Goal: Communication & Community: Share content

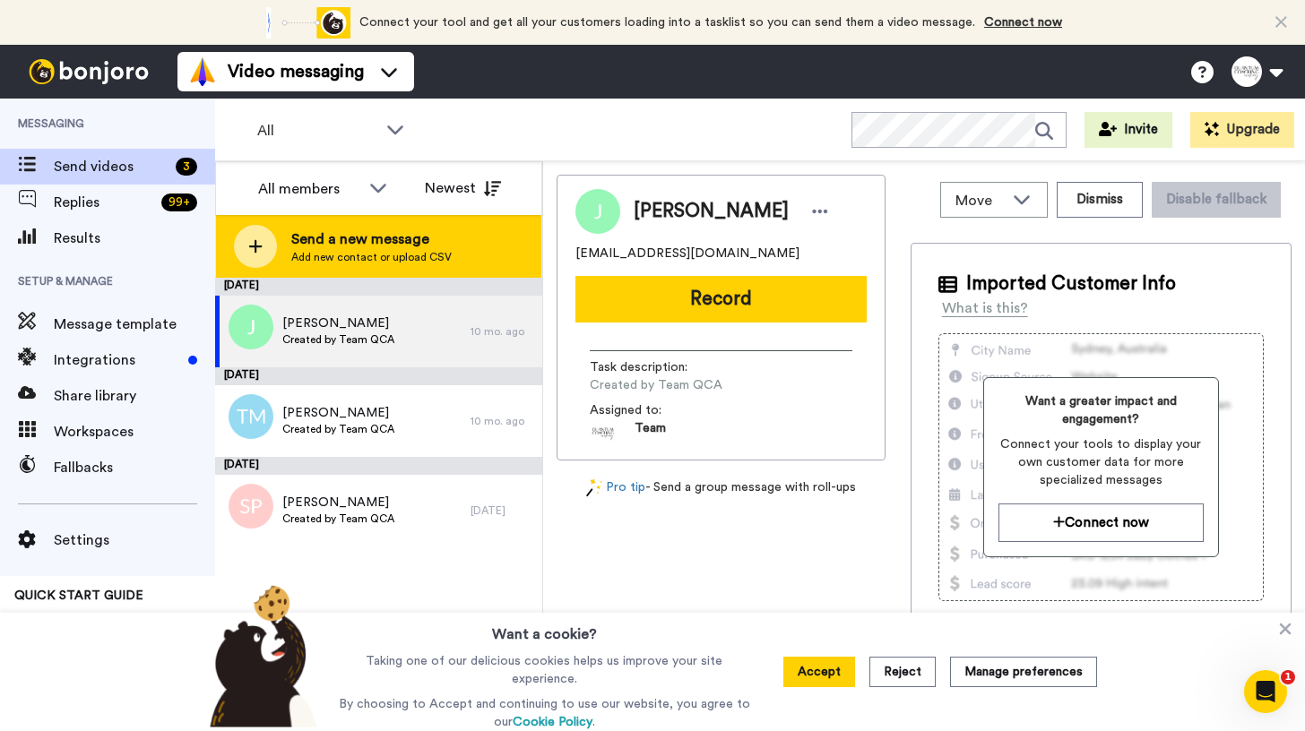
click at [261, 255] on div at bounding box center [255, 246] width 43 height 43
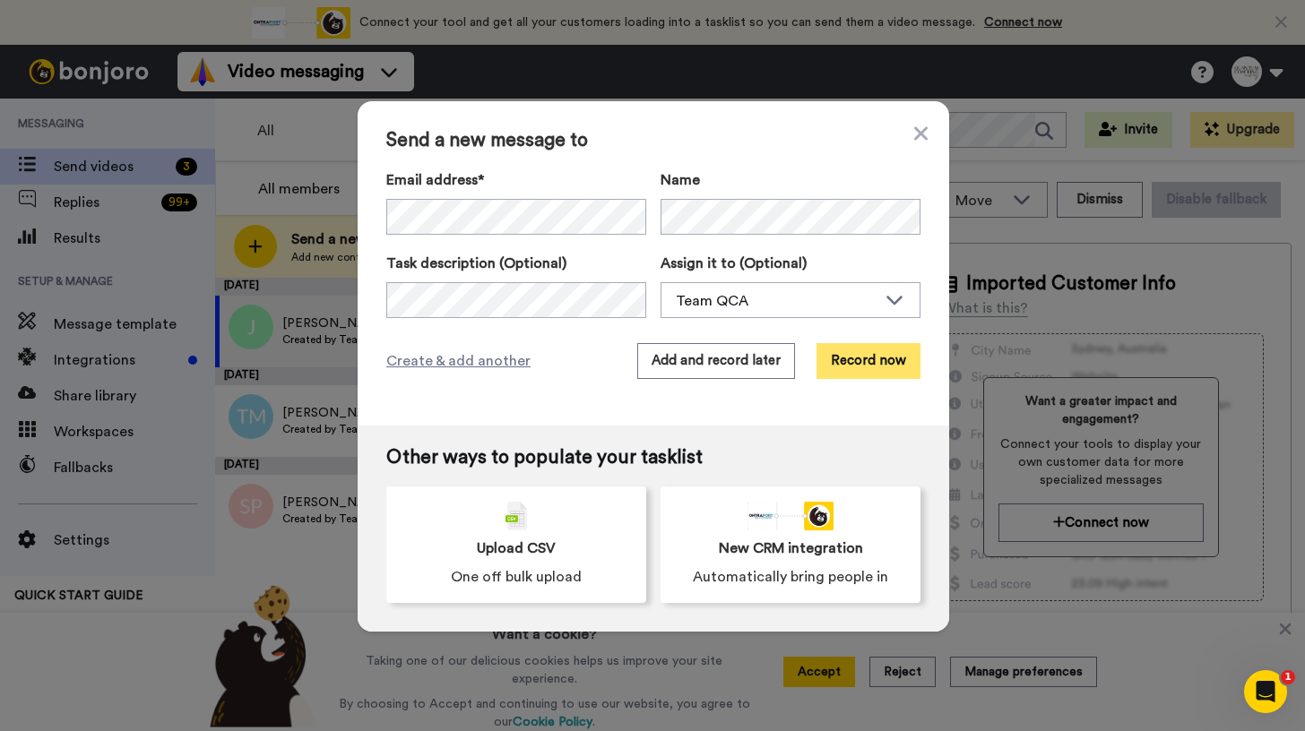
click at [847, 358] on button "Record now" at bounding box center [868, 361] width 104 height 36
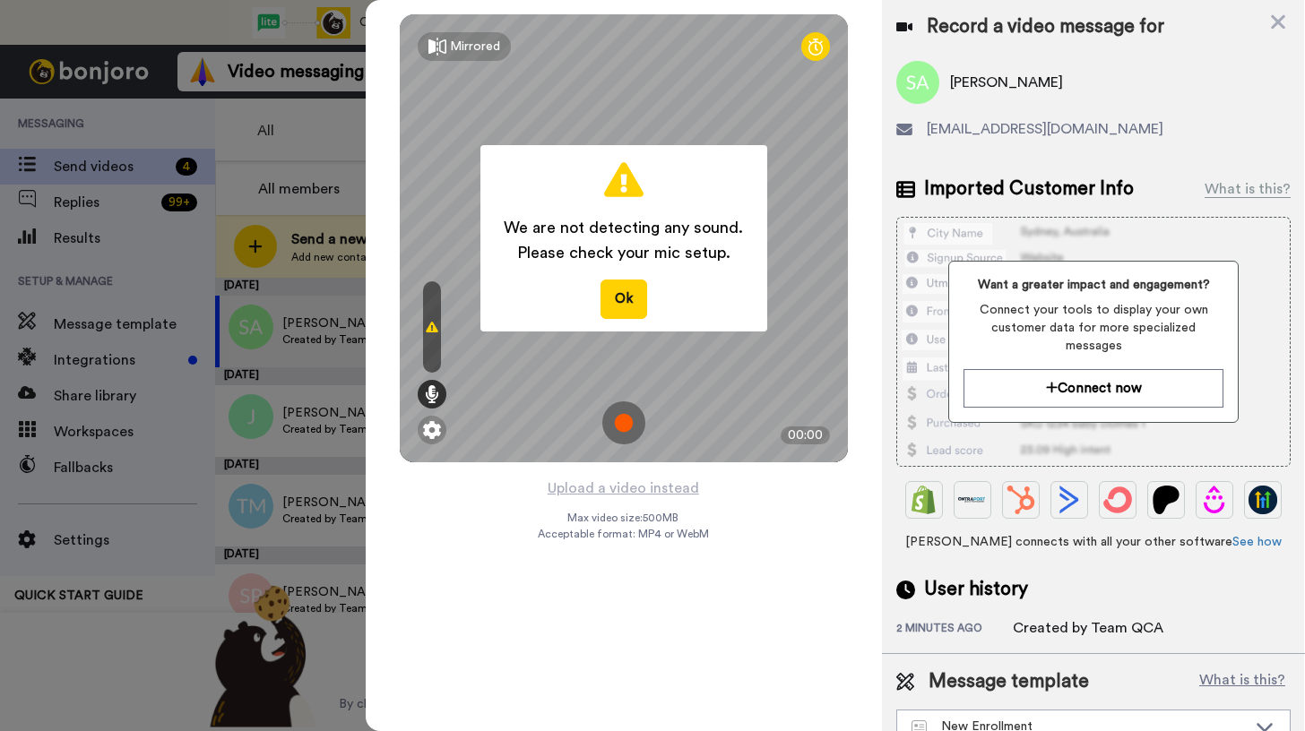
click at [617, 421] on img at bounding box center [623, 422] width 43 height 43
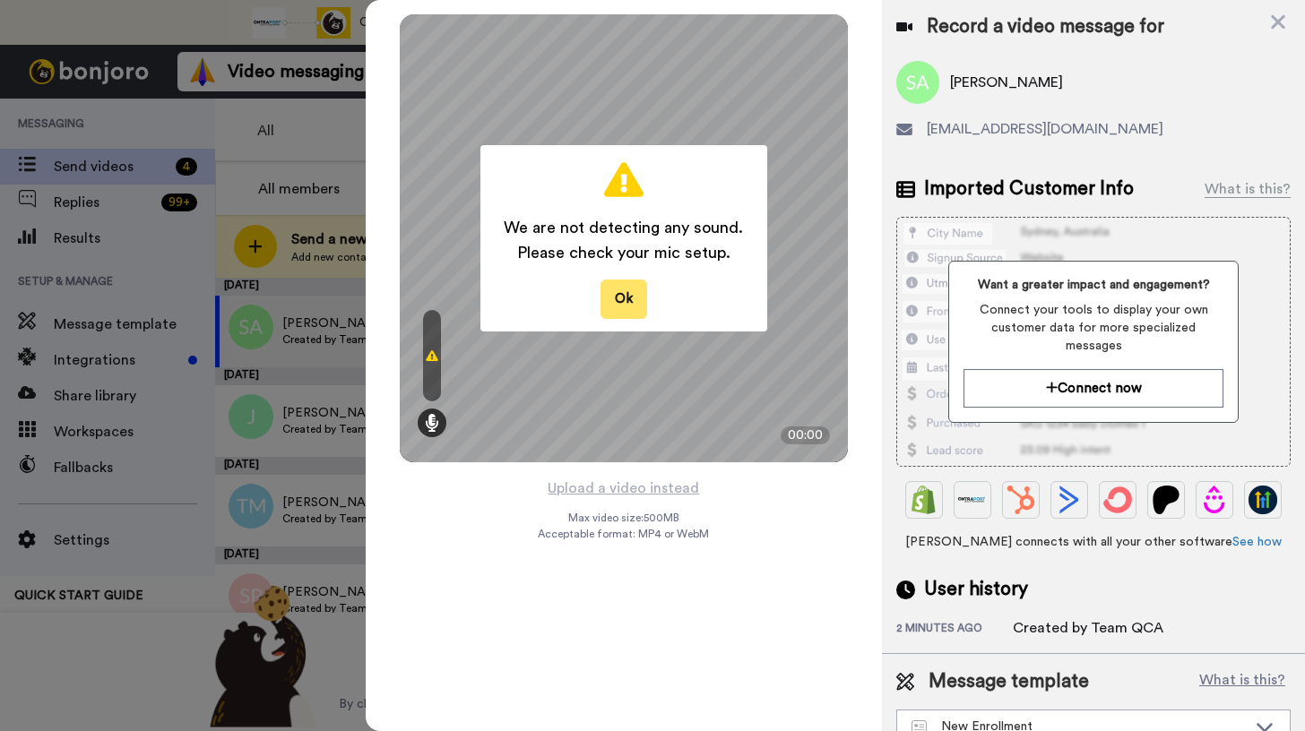
click at [614, 288] on button "Ok" at bounding box center [623, 299] width 47 height 39
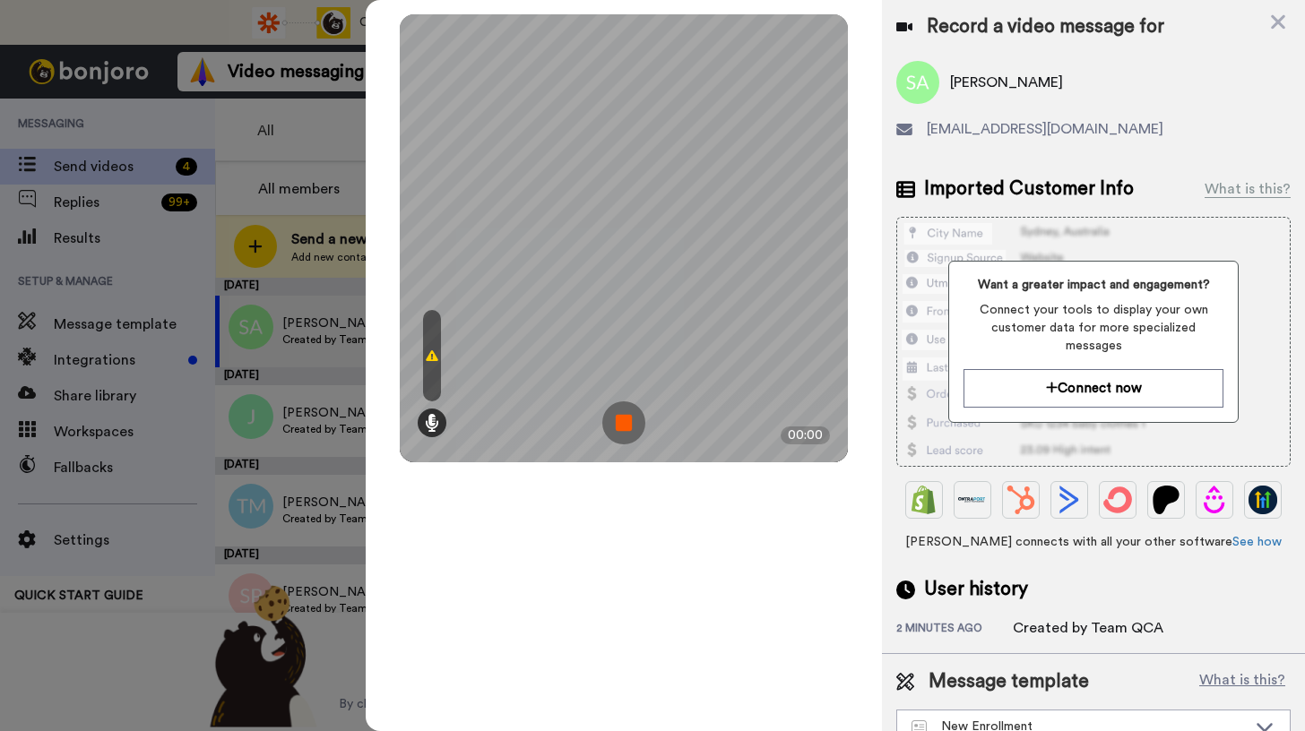
click at [617, 424] on img at bounding box center [623, 422] width 43 height 43
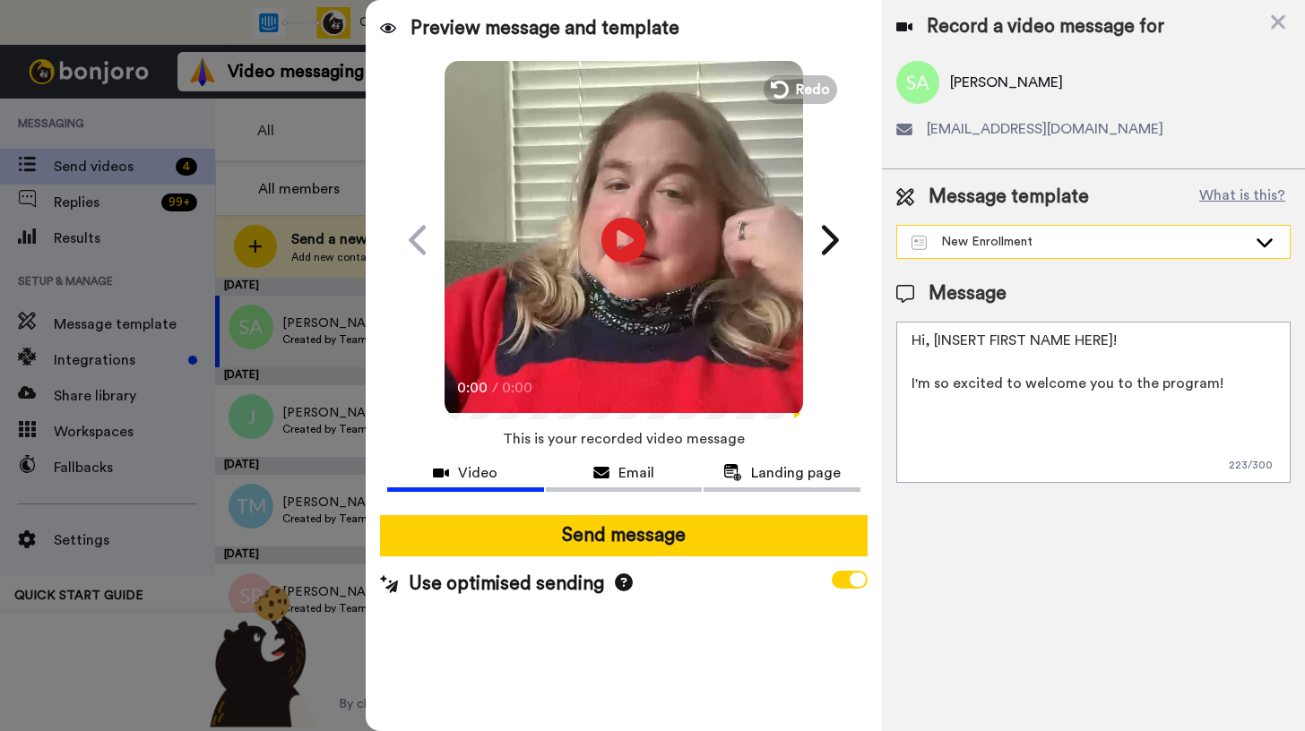
click at [1003, 252] on div "New Enrollment" at bounding box center [1093, 242] width 392 height 32
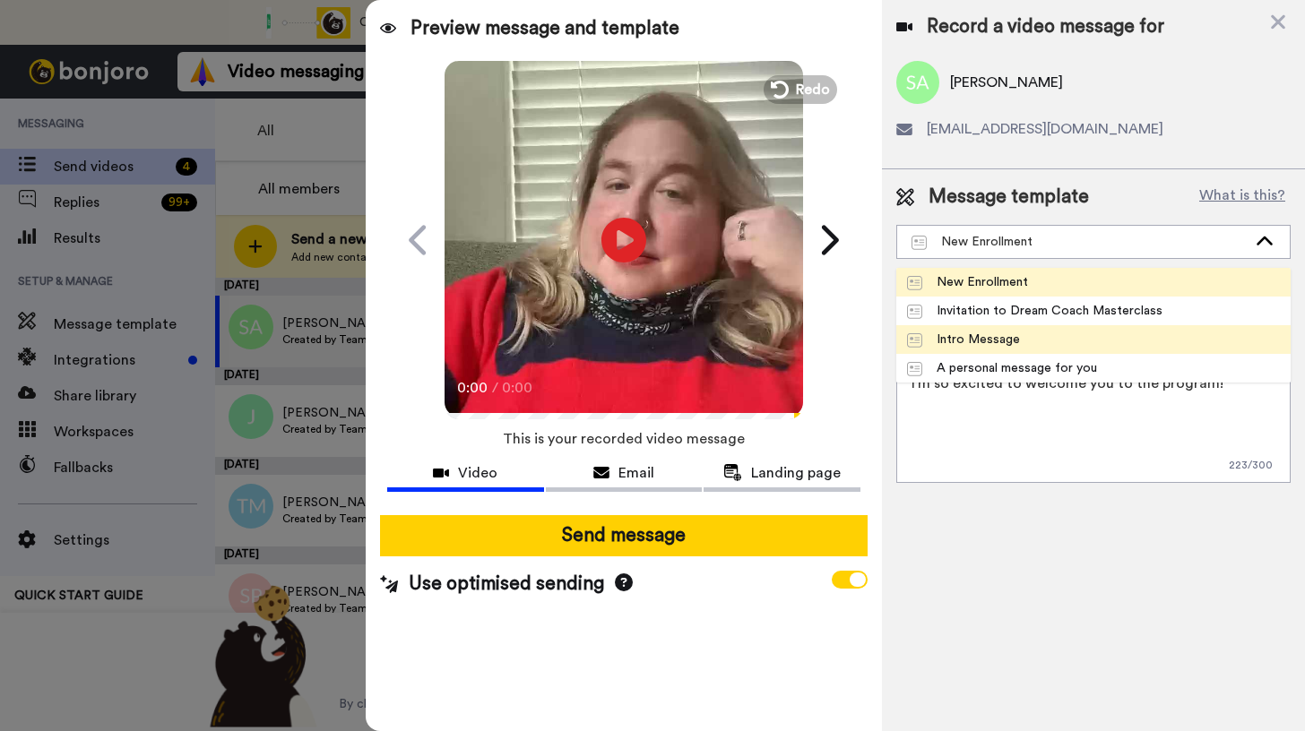
click at [983, 333] on div "Intro Message" at bounding box center [963, 340] width 113 height 18
type textarea "Hi, [INSERT FIRST NAME HERE]! I wanted to reach out personally to introduce mys…"
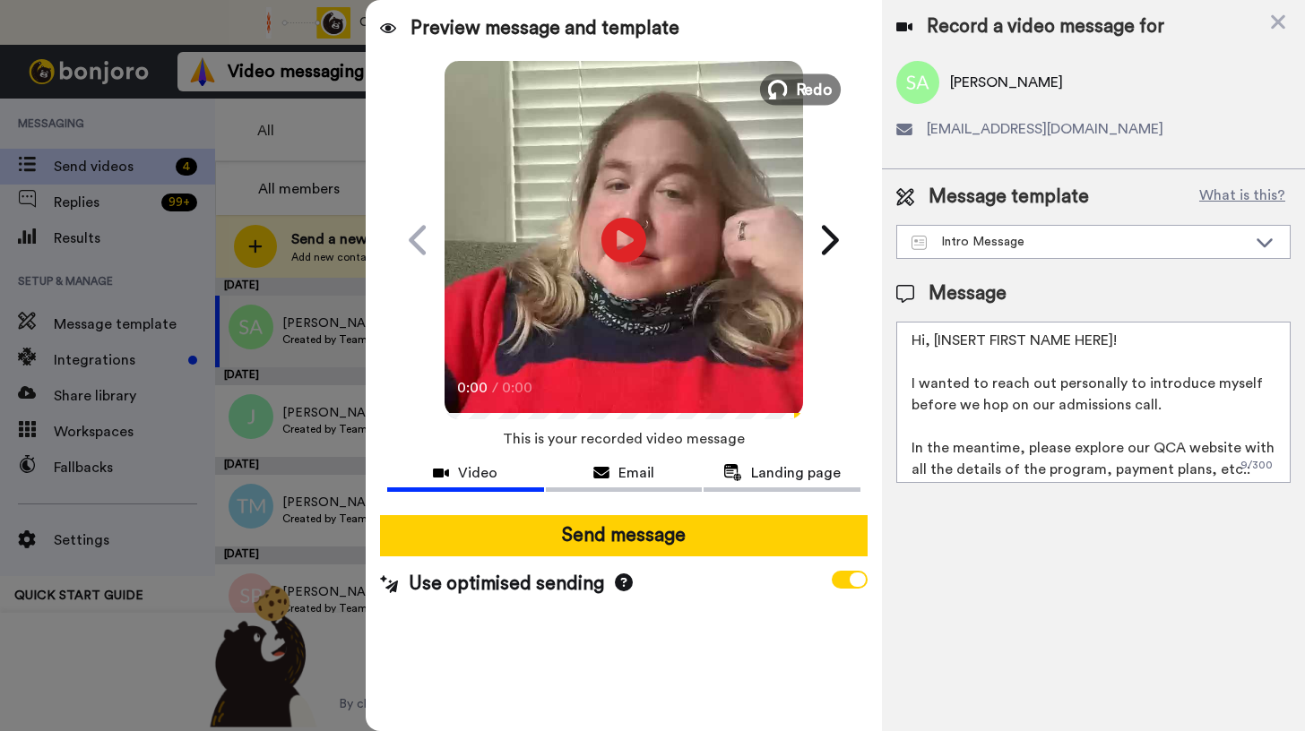
click at [788, 82] on button "Redo" at bounding box center [800, 88] width 81 height 31
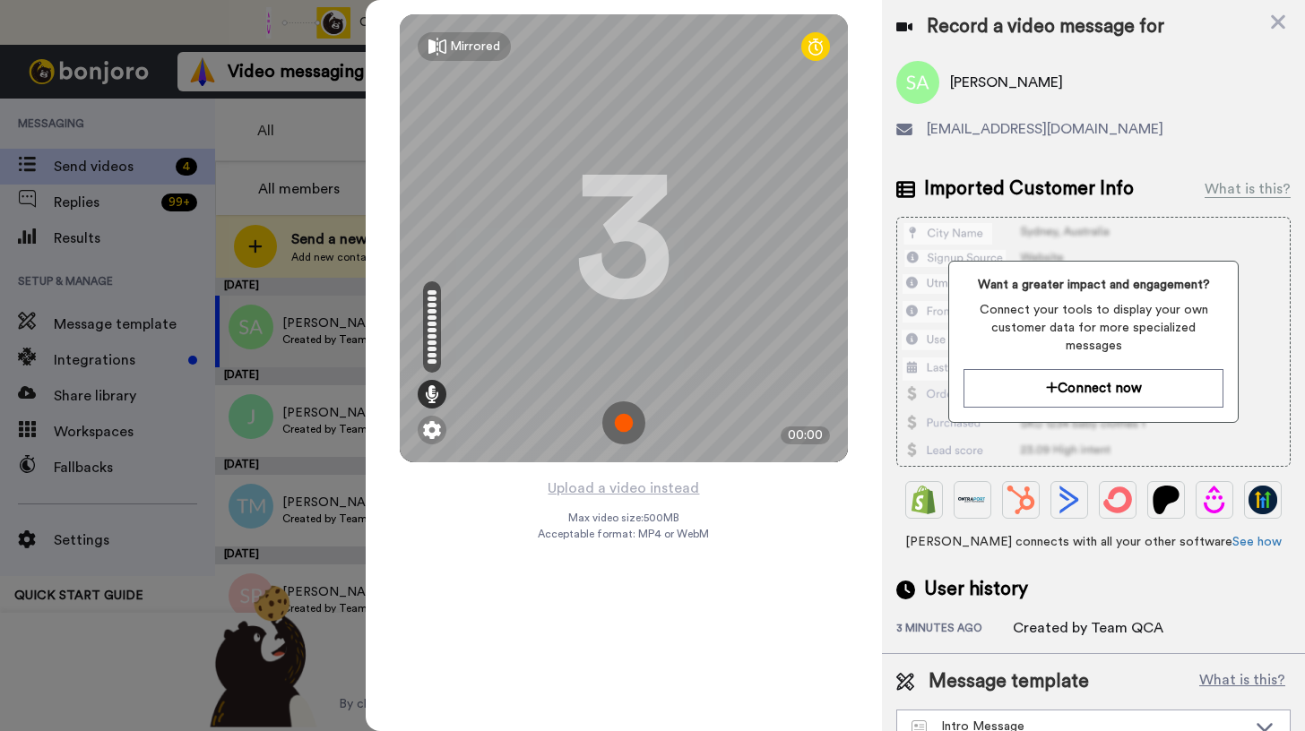
click at [623, 418] on img at bounding box center [623, 422] width 43 height 43
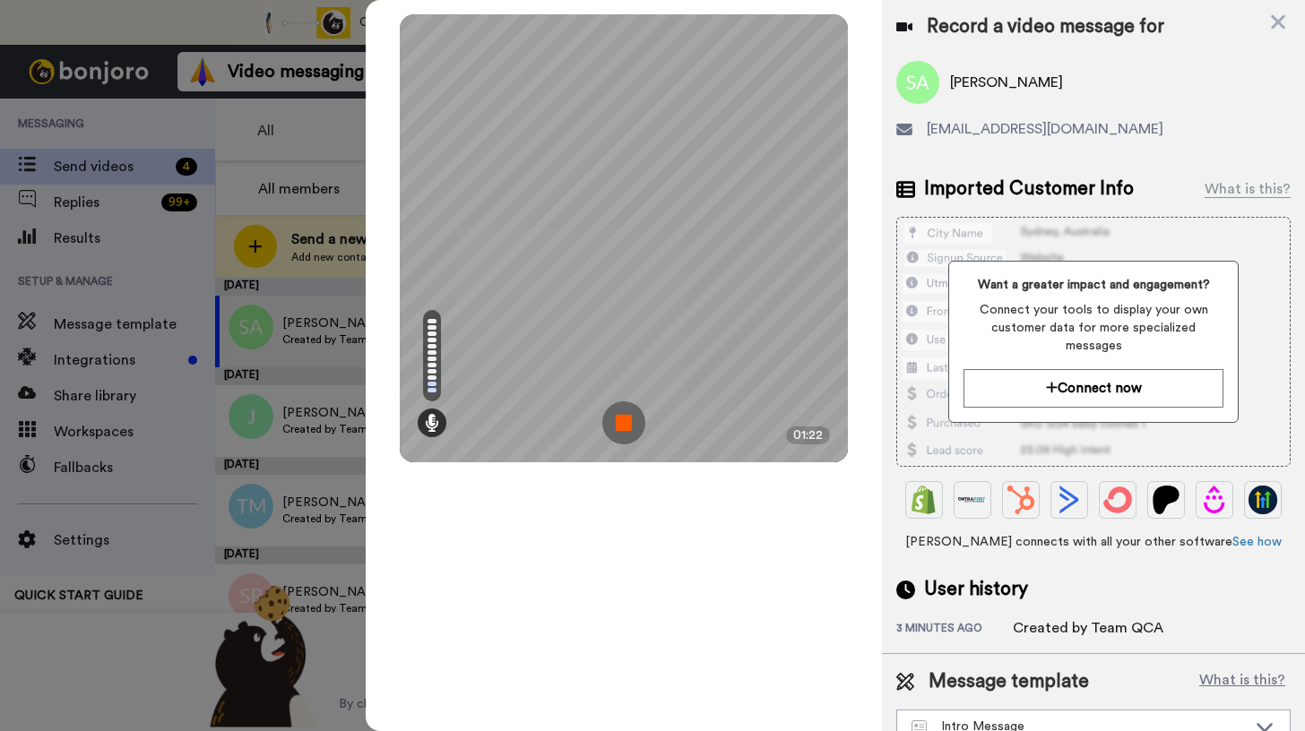
click at [623, 417] on img at bounding box center [623, 422] width 43 height 43
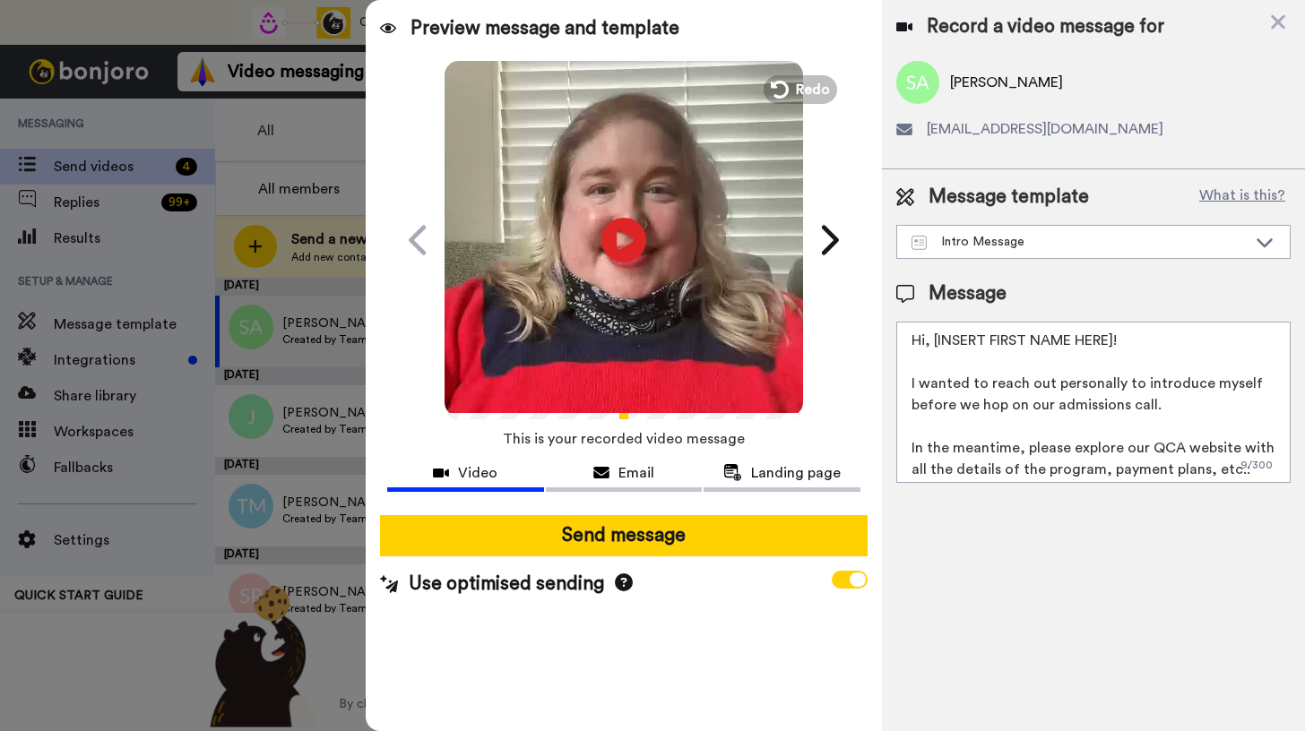
drag, startPoint x: 1119, startPoint y: 335, endPoint x: 935, endPoint y: 336, distance: 184.6
click at [935, 336] on textarea "Hi, [INSERT FIRST NAME HERE]! I wanted to reach out personally to introduce mys…" at bounding box center [1093, 402] width 394 height 161
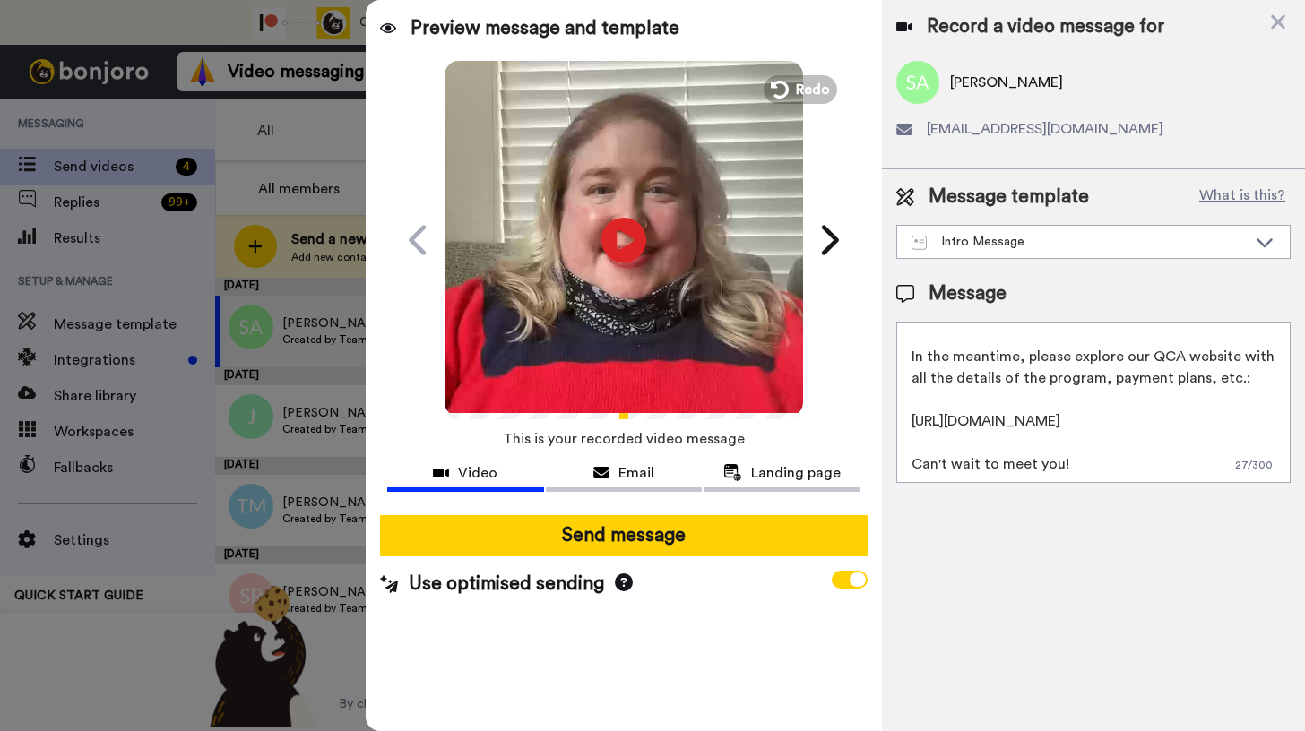
click at [1061, 463] on textarea "Hi, Shavon! I wanted to reach out personally to introduce myself before we hop …" at bounding box center [1093, 402] width 394 height 161
click at [1056, 462] on textarea "Hi, Shavon! I wanted to reach out personally to introduce myself before we hop …" at bounding box center [1093, 402] width 394 height 161
click at [1156, 463] on textarea "Hi, Shavon! I wanted to reach out personally to introduce myself before we hop …" at bounding box center [1093, 402] width 394 height 161
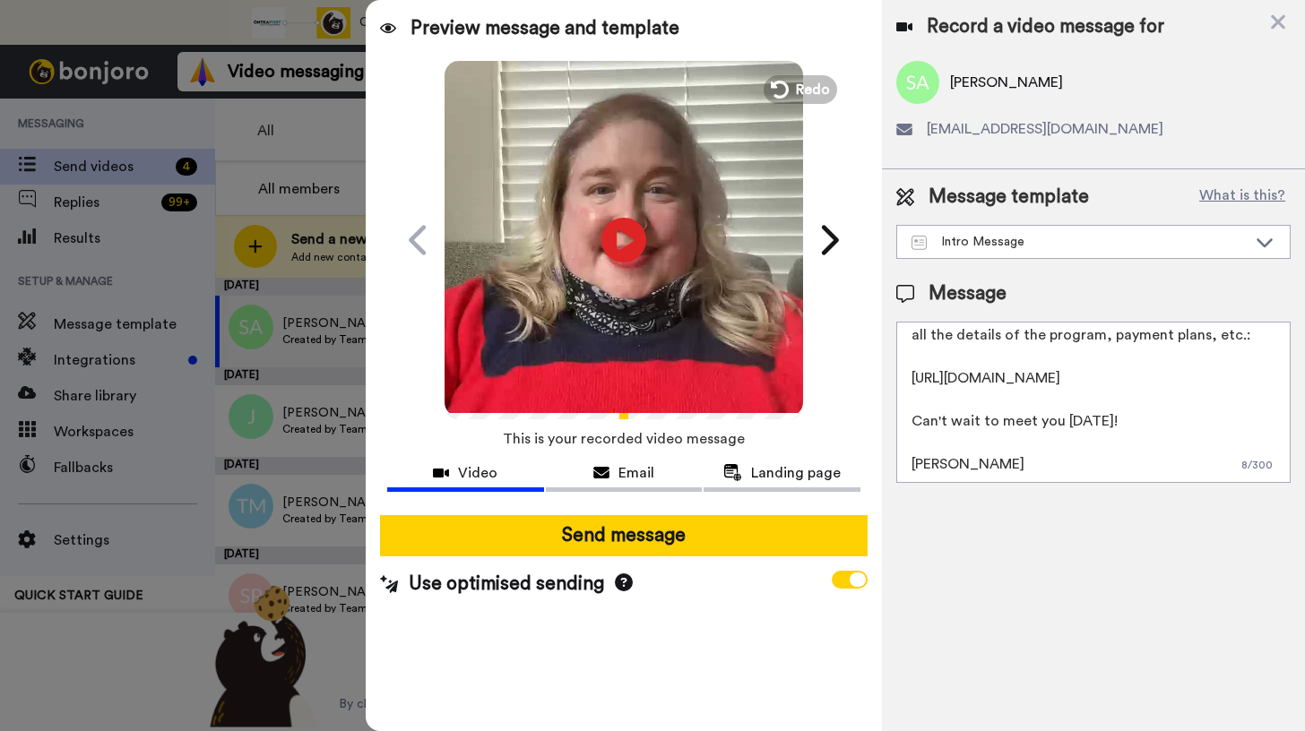
scroll to position [0, 0]
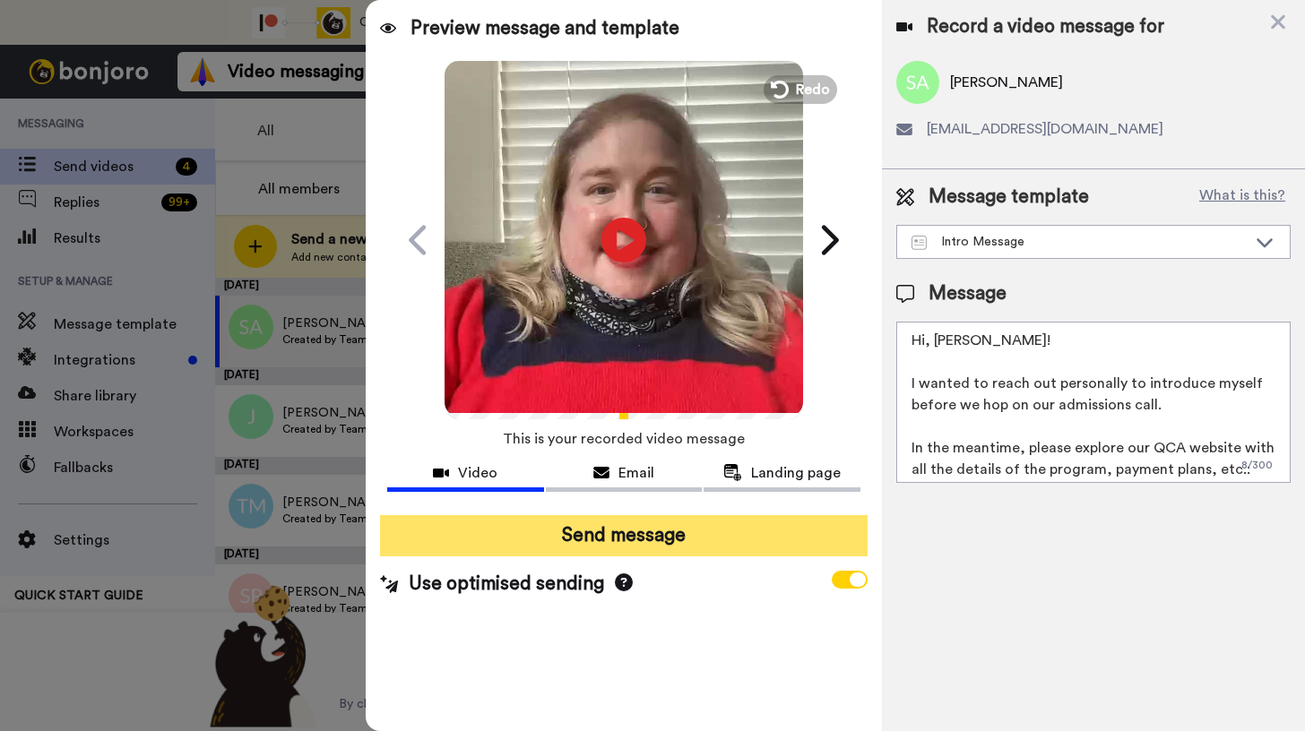
type textarea "Hi, Shavon! I wanted to reach out personally to introduce myself before we hop …"
click at [701, 521] on button "Send message" at bounding box center [624, 535] width 488 height 41
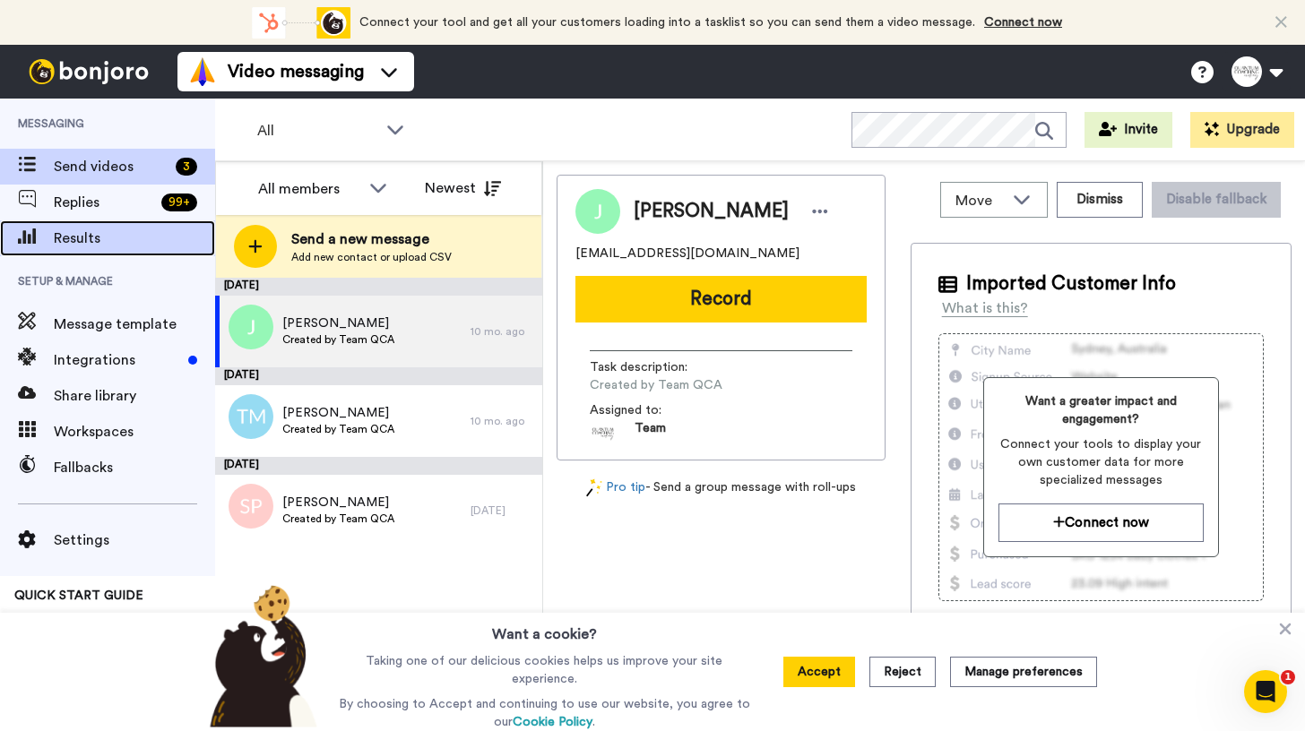
click at [77, 244] on span "Results" at bounding box center [134, 239] width 161 height 22
